Goal: Consume media (video, audio)

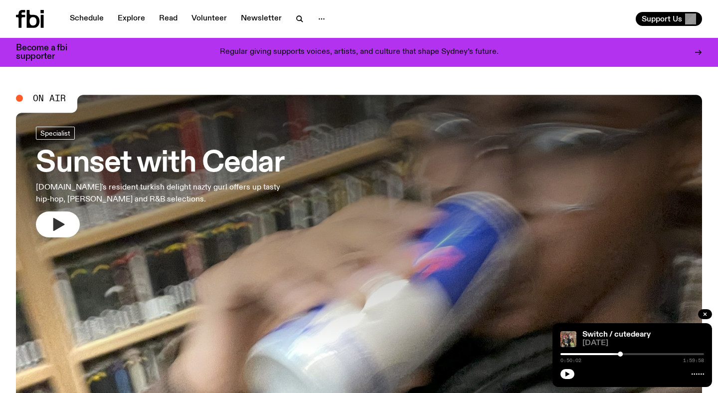
click at [50, 223] on icon "button" at bounding box center [58, 224] width 16 height 16
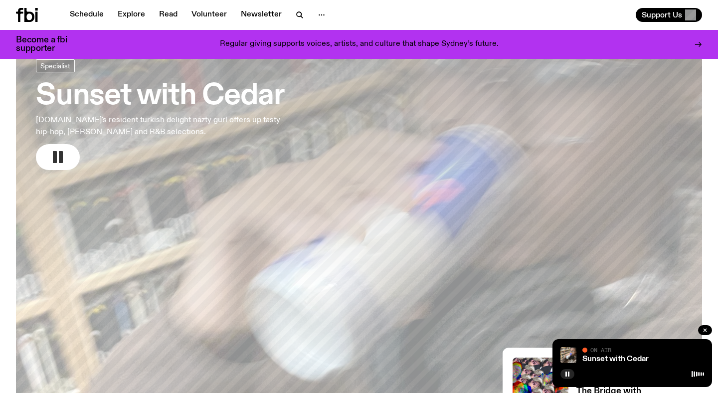
scroll to position [59, 0]
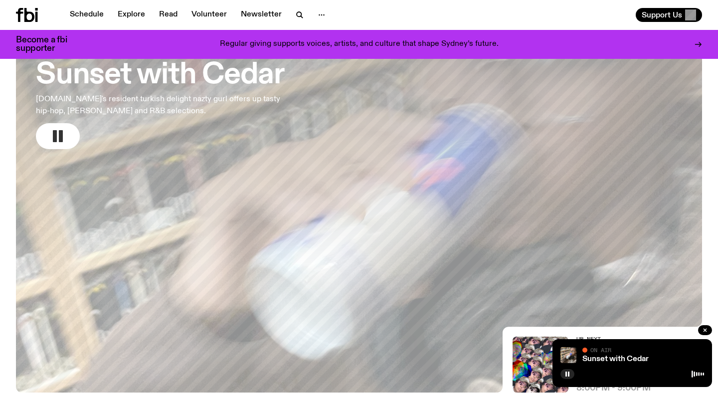
scroll to position [80, 0]
click at [52, 142] on icon "button" at bounding box center [58, 137] width 16 height 16
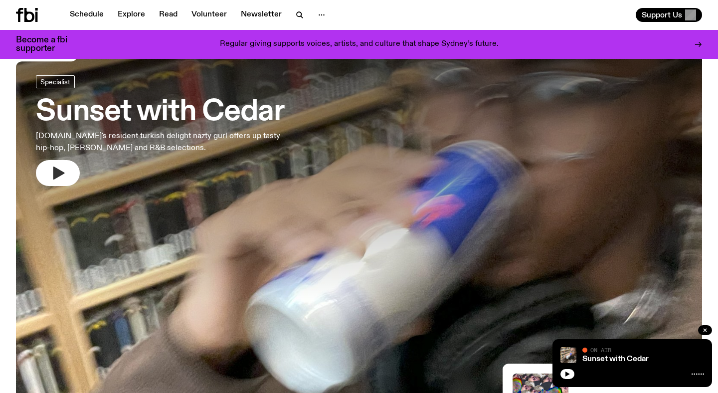
scroll to position [41, 0]
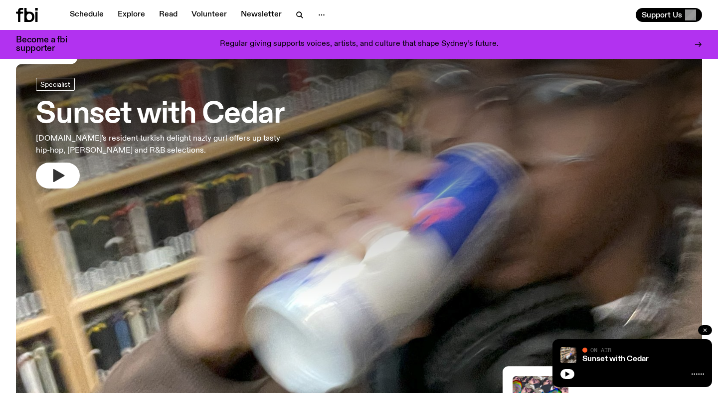
click at [705, 329] on icon "button" at bounding box center [705, 330] width 6 height 6
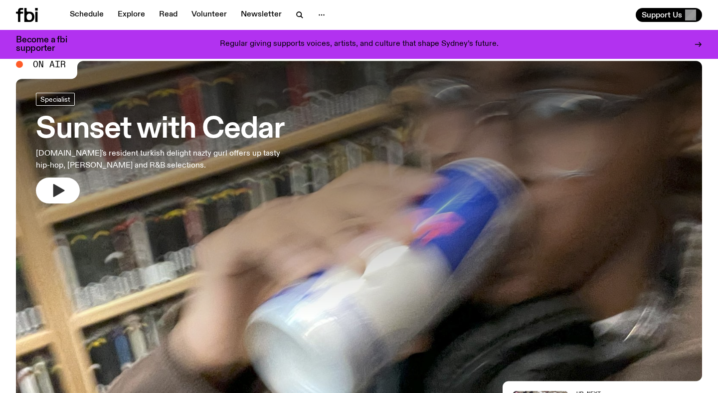
scroll to position [27, 0]
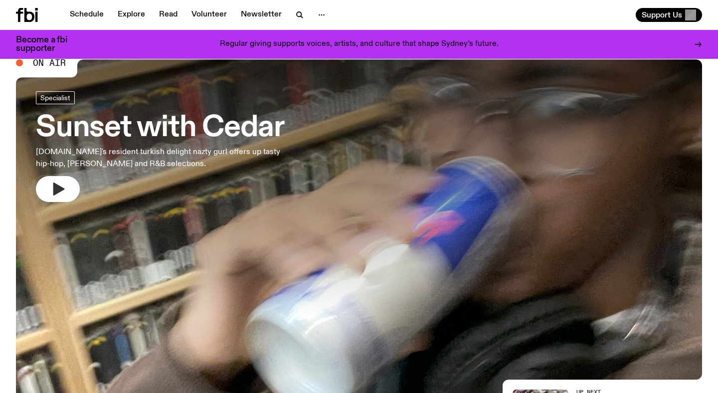
click at [58, 189] on icon "button" at bounding box center [58, 188] width 11 height 13
